Goal: Task Accomplishment & Management: Complete application form

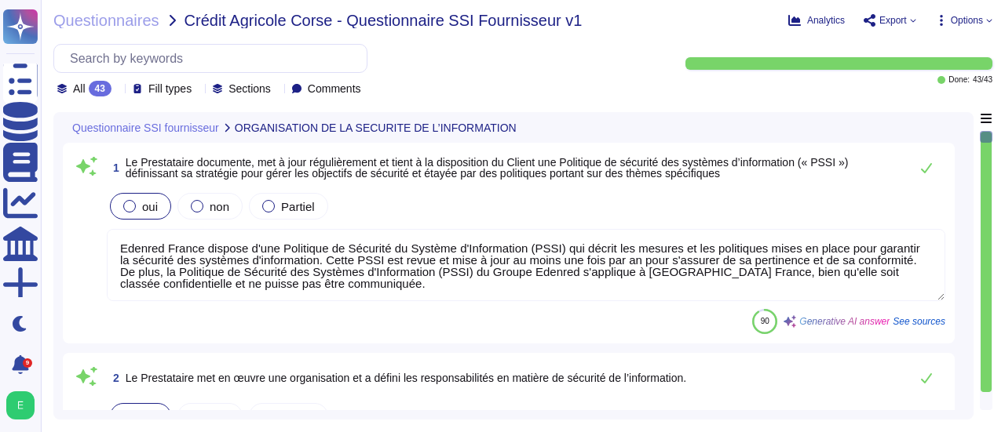
type textarea "Edenred France dispose d'une Politique de Sécurité du Système d'Information (PS…"
type textarea "Edenred France dispose d'une organisation spécifique en charge de la sécurité d…"
type textarea "Le Prestataire est tenu de faire respecter les règles de sécurité et de confide…"
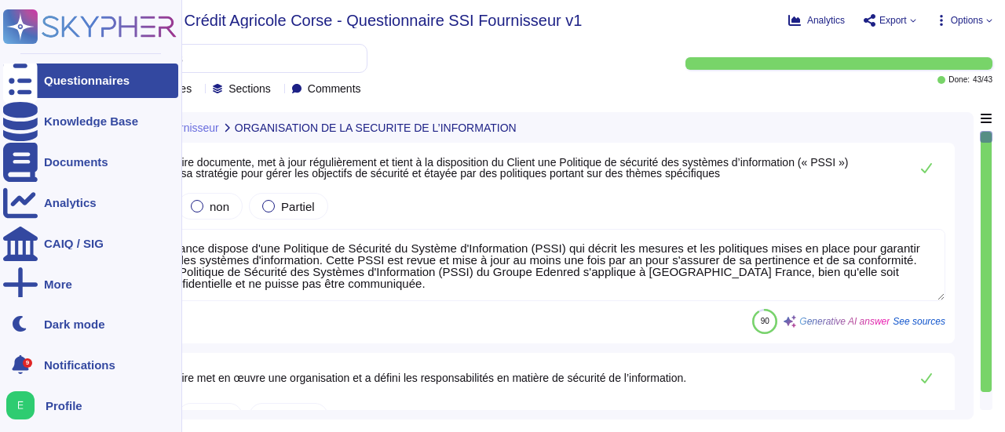
click at [49, 82] on div "Questionnaires" at bounding box center [87, 81] width 86 height 12
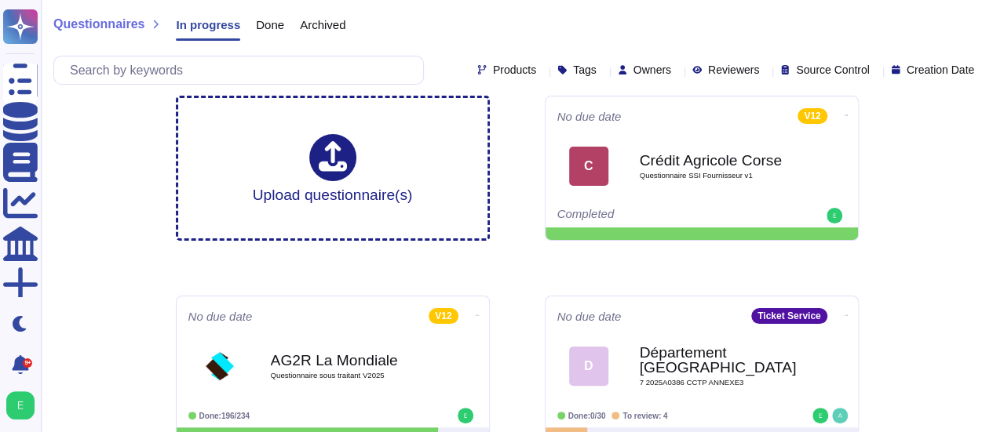
scroll to position [30, 0]
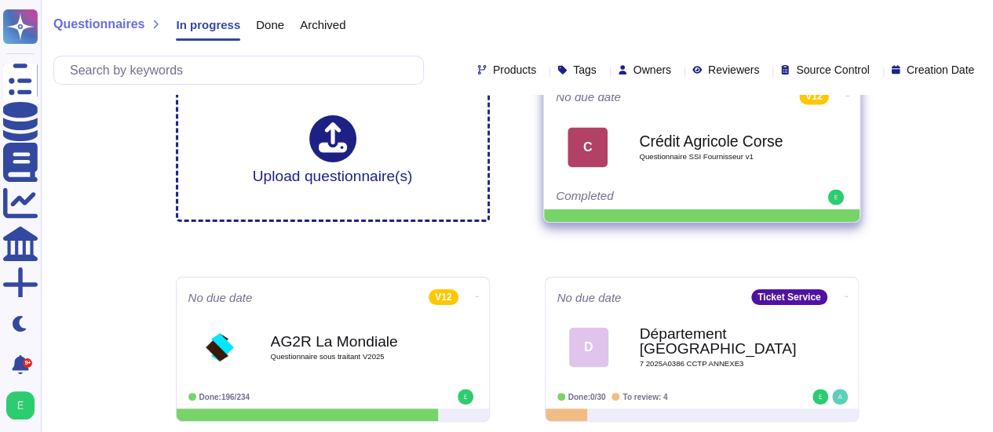
click at [663, 173] on div "Crédit Agricole Corse Questionnaire SSI Fournisseur v1" at bounding box center [718, 147] width 159 height 64
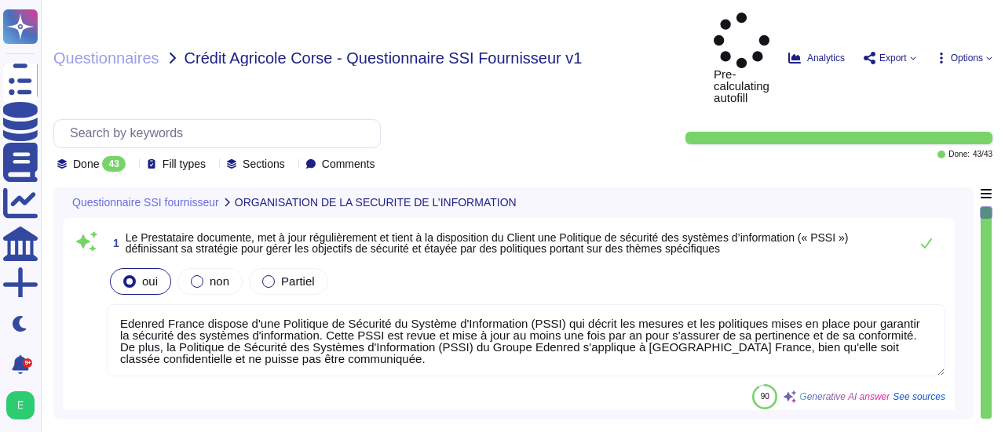
type textarea "Edenred France dispose d'une Politique de Sécurité du Système d'Information (PS…"
type textarea "Edenred France dispose d'une organisation spécifique en charge de la sécurité d…"
type textarea "Le Prestataire est tenu de faire respecter les règles de sécurité et de confide…"
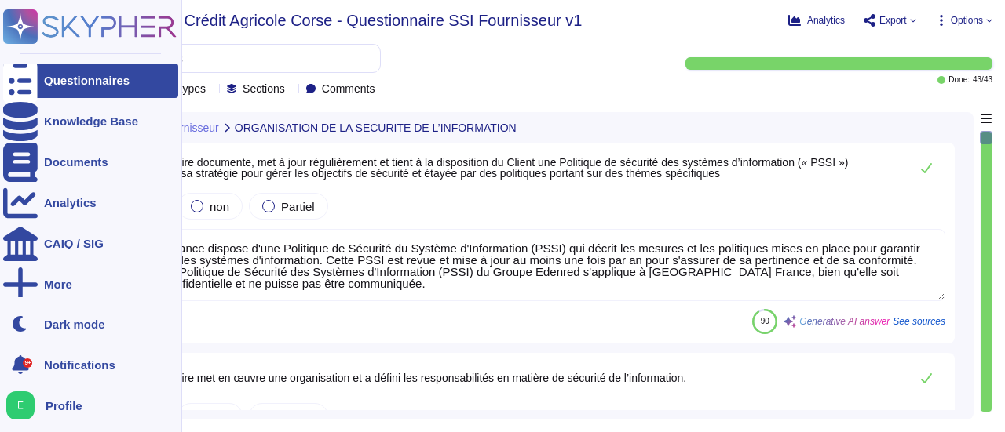
click at [18, 84] on icon at bounding box center [20, 81] width 35 height 46
